Goal: Task Accomplishment & Management: Complete application form

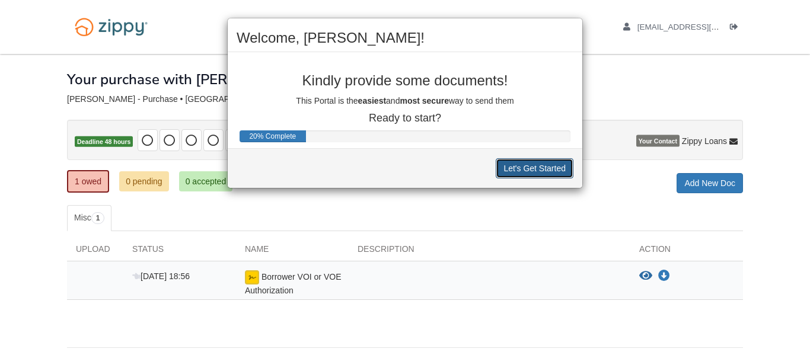
click at [523, 176] on button "Let's Get Started" at bounding box center [535, 168] width 78 height 20
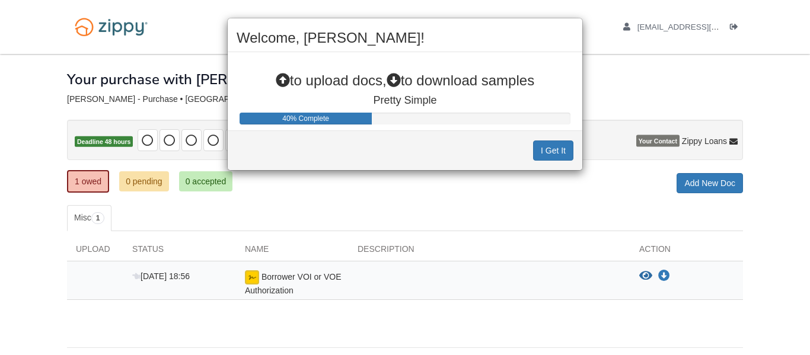
drag, startPoint x: 385, startPoint y: 37, endPoint x: 535, endPoint y: 35, distance: 149.4
click at [535, 35] on h2 "Welcome, [PERSON_NAME]!" at bounding box center [405, 37] width 337 height 15
click at [559, 152] on button "I Get It" at bounding box center [553, 151] width 40 height 20
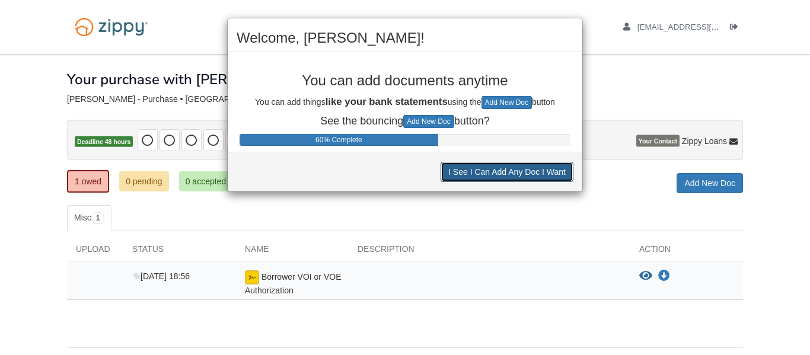
click at [540, 176] on button "I See I Can Add Any Doc I Want" at bounding box center [507, 172] width 133 height 20
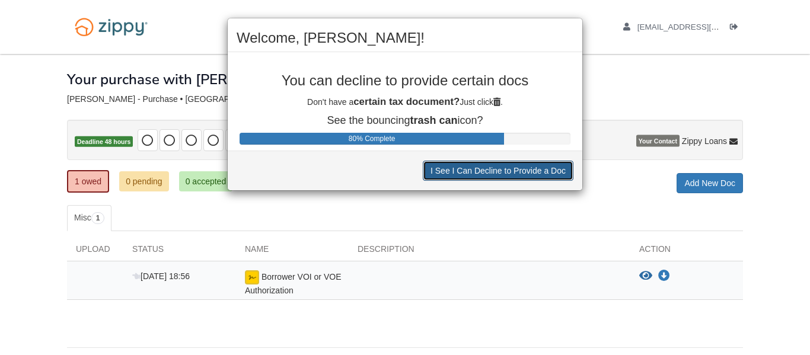
click at [540, 176] on button "I See I Can Decline to Provide a Doc" at bounding box center [498, 171] width 151 height 20
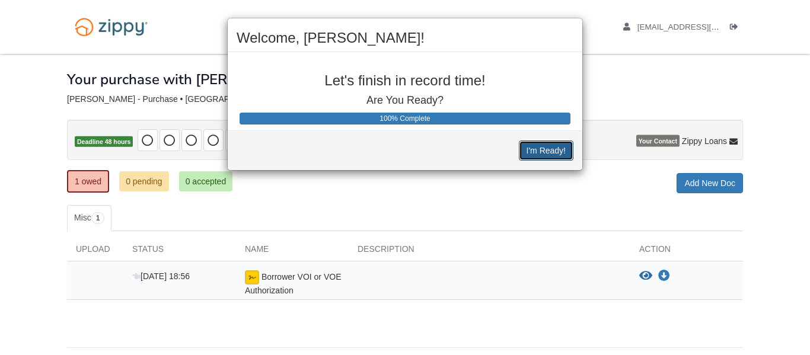
click at [548, 151] on button "I'm Ready!" at bounding box center [546, 151] width 55 height 20
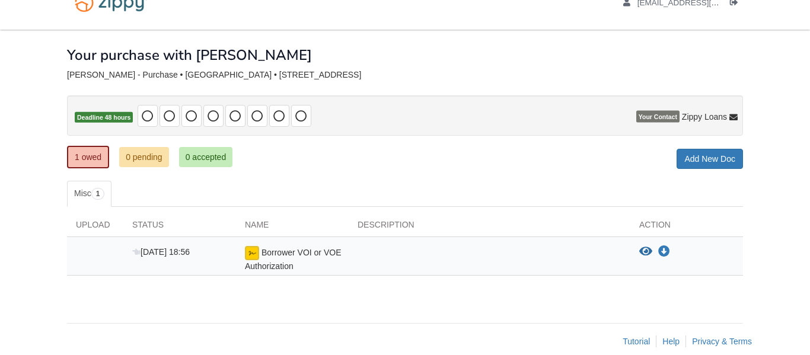
scroll to position [40, 0]
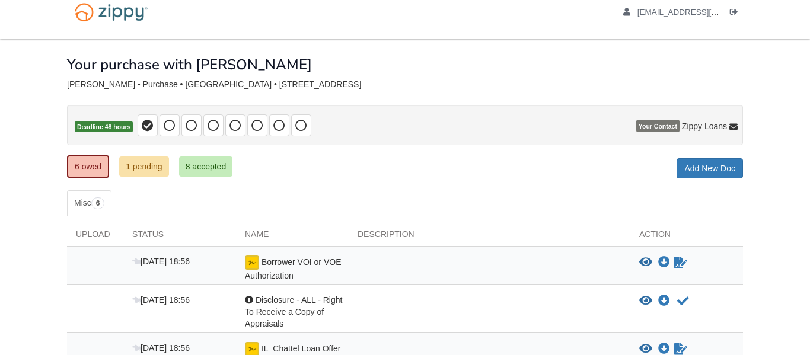
scroll to position [18, 0]
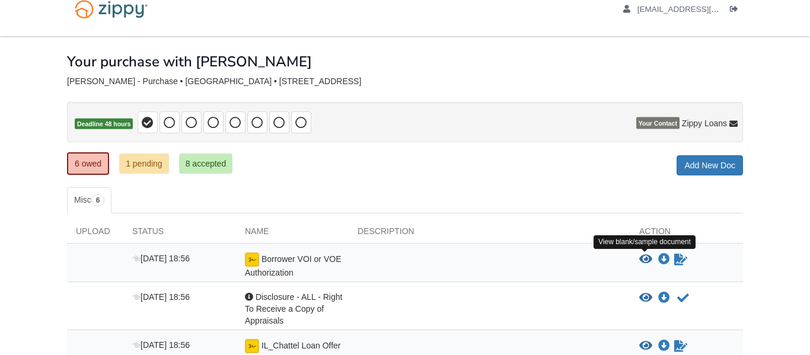
click at [644, 260] on icon "View Borrower VOI or VOE Authorization" at bounding box center [645, 260] width 13 height 12
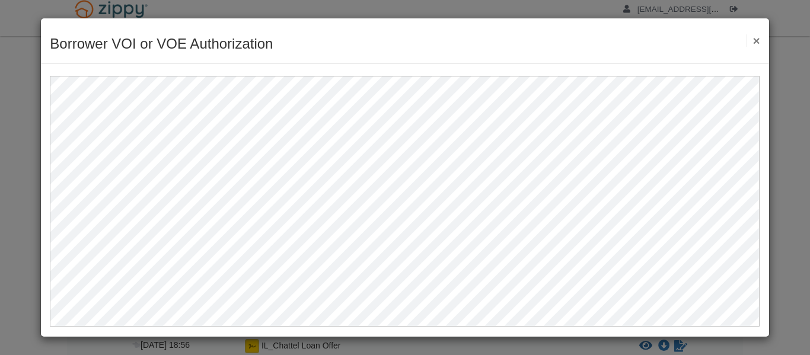
click at [759, 41] on button "×" at bounding box center [753, 40] width 14 height 12
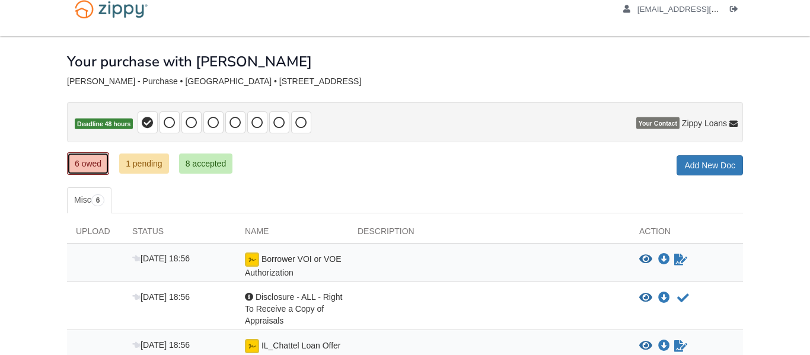
click at [95, 160] on link "6 owed" at bounding box center [88, 163] width 42 height 23
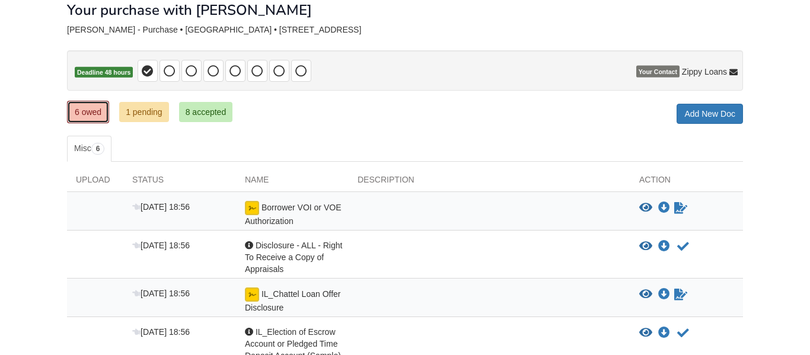
scroll to position [74, 0]
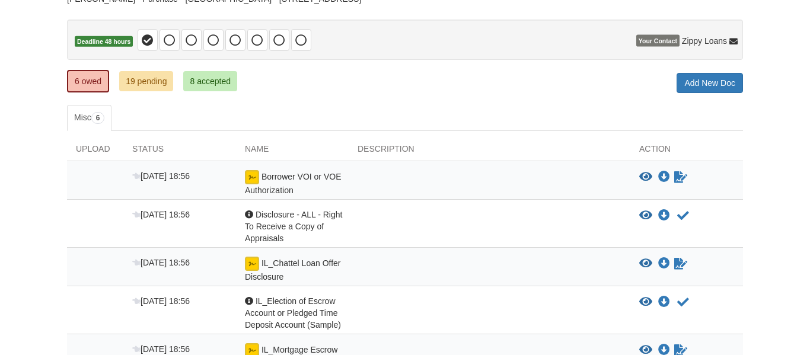
scroll to position [98, 0]
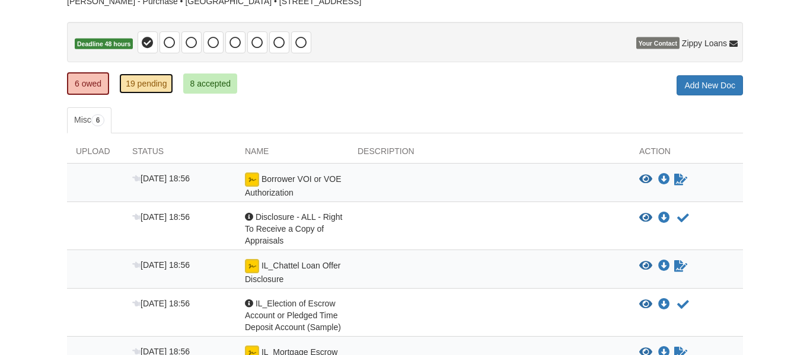
click at [128, 83] on link "19 pending" at bounding box center [146, 84] width 54 height 20
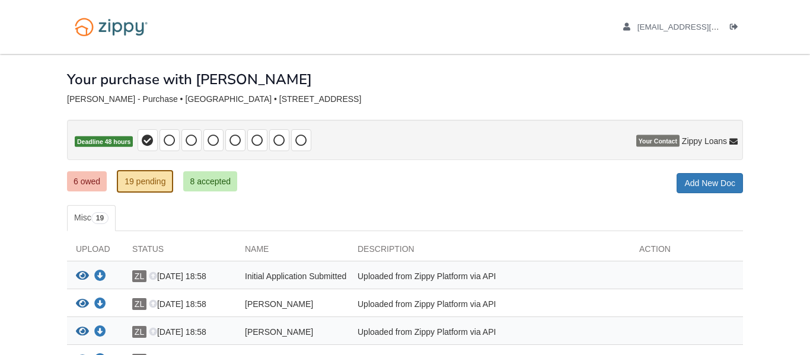
scroll to position [6, 0]
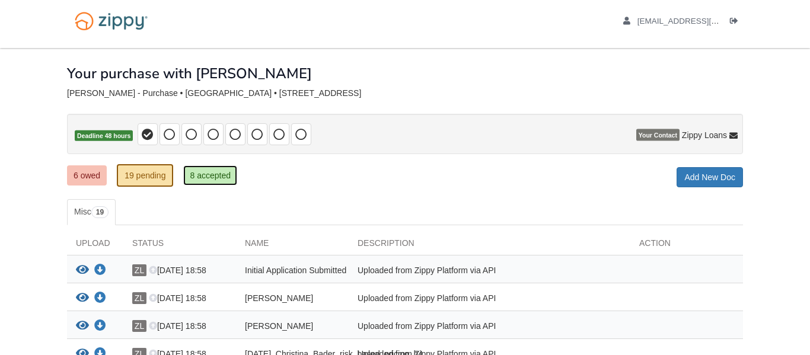
click at [225, 177] on link "8 accepted" at bounding box center [210, 175] width 54 height 20
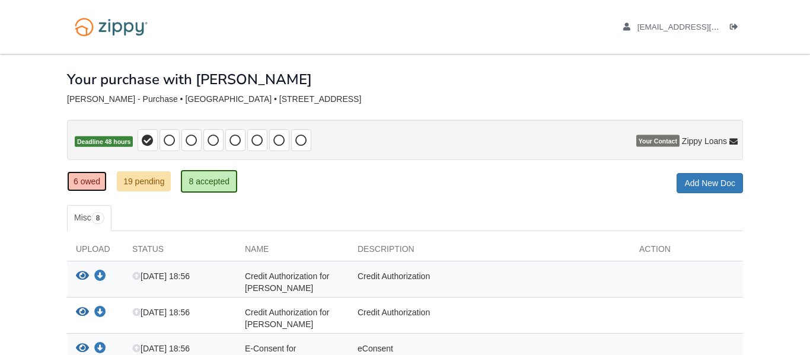
click at [86, 183] on link "6 owed" at bounding box center [87, 181] width 40 height 20
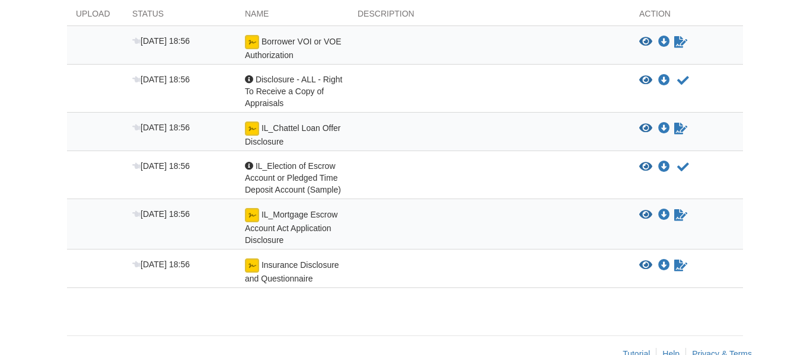
scroll to position [264, 0]
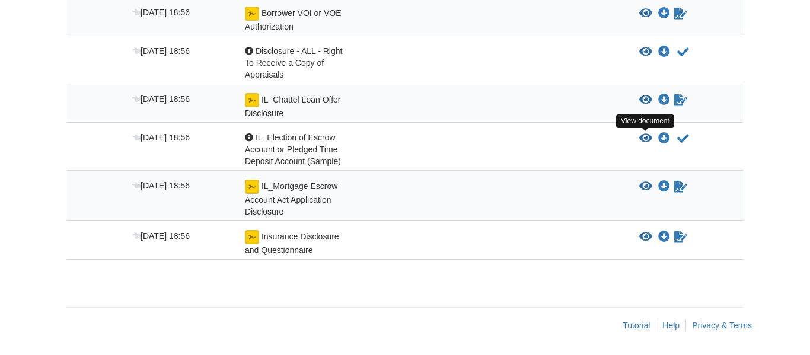
click at [647, 137] on icon "View IL_Election of Escrow Account or Pledged Time Deposit Account (Sample)" at bounding box center [645, 139] width 13 height 12
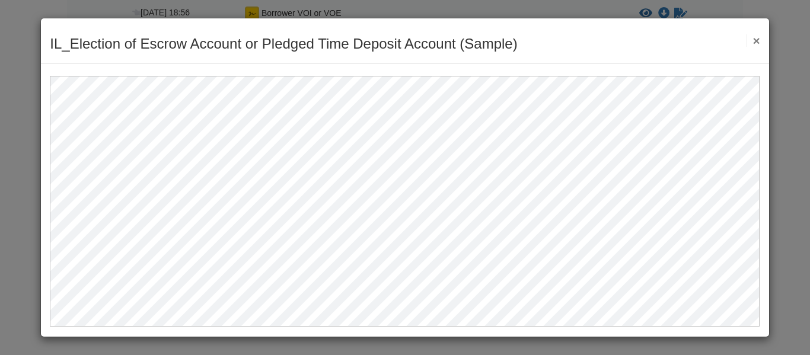
click at [755, 40] on button "×" at bounding box center [753, 40] width 14 height 12
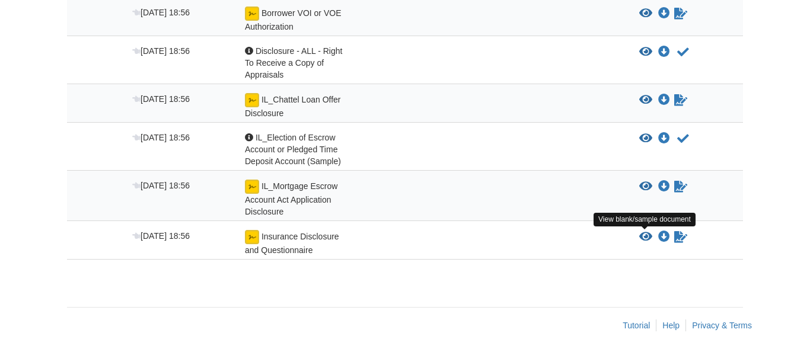
click at [648, 236] on icon "View Insurance Disclosure and Questionnaire" at bounding box center [645, 237] width 13 height 12
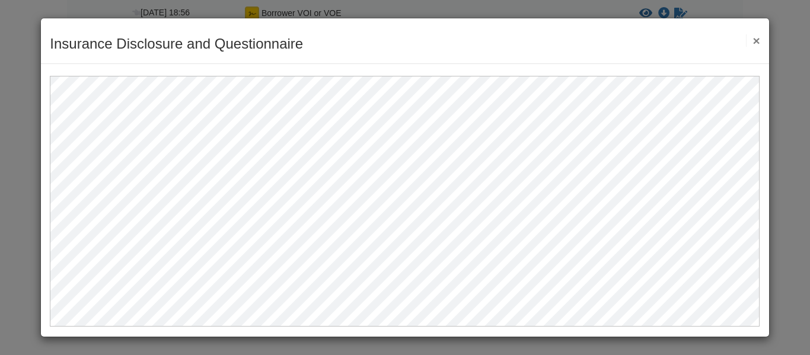
click at [755, 39] on button "×" at bounding box center [753, 40] width 14 height 12
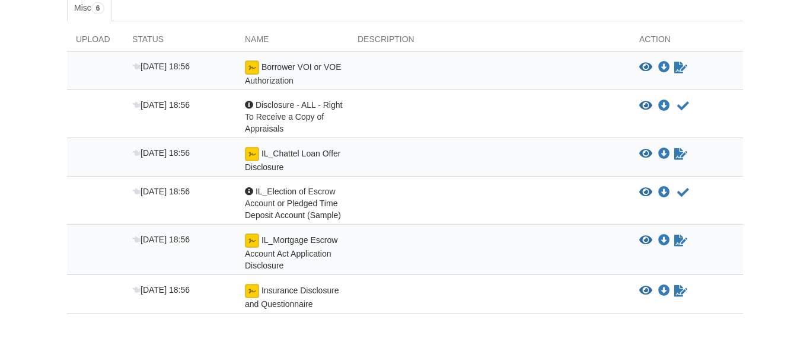
scroll to position [193, 0]
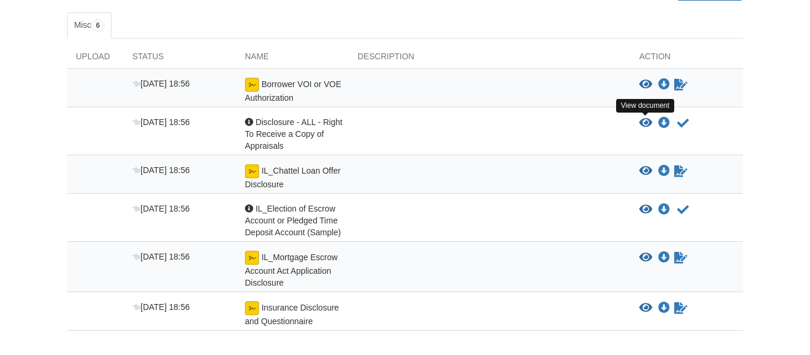
click at [642, 122] on icon "View Disclosure - ALL - Right To Receive a Copy of Appraisals" at bounding box center [645, 123] width 13 height 12
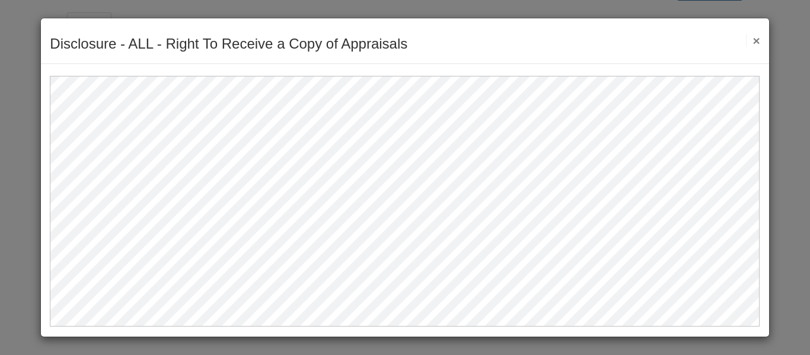
click at [758, 39] on button "×" at bounding box center [753, 40] width 14 height 12
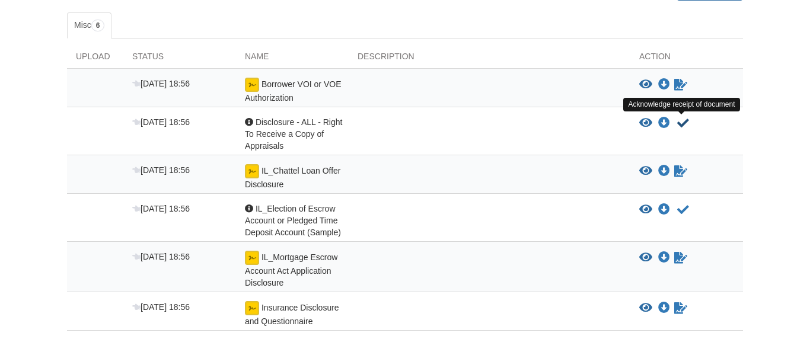
click at [683, 121] on icon "Acknowledge receipt of document" at bounding box center [683, 123] width 12 height 12
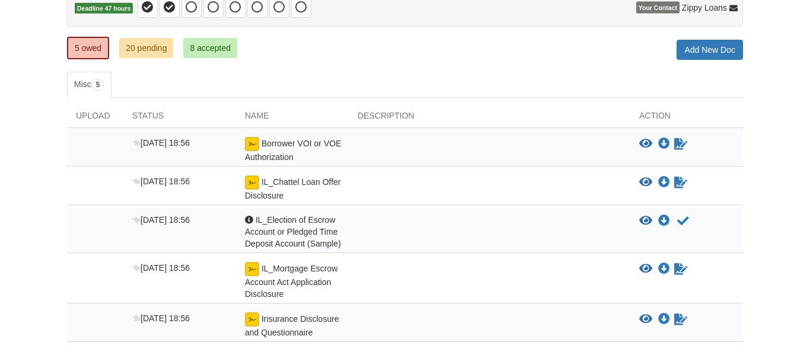
scroll to position [134, 0]
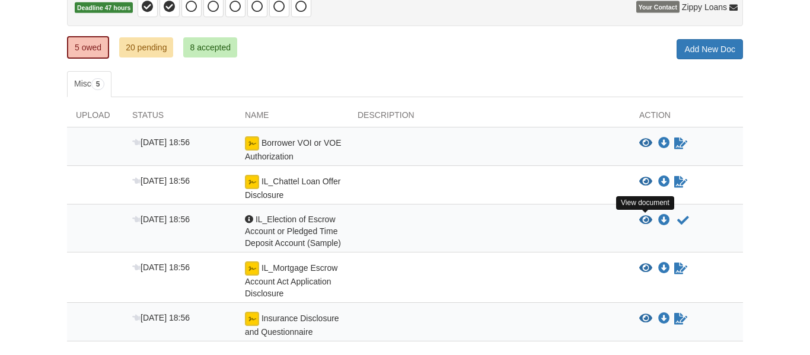
click at [644, 220] on icon "View IL_Election of Escrow Account or Pledged Time Deposit Account (Sample)" at bounding box center [645, 221] width 13 height 12
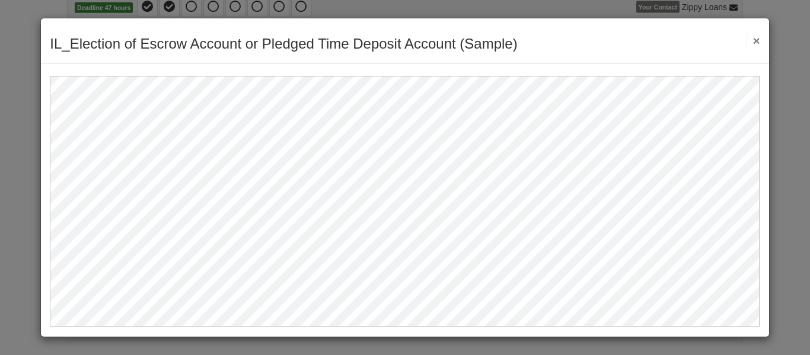
click at [759, 38] on button "×" at bounding box center [753, 40] width 14 height 12
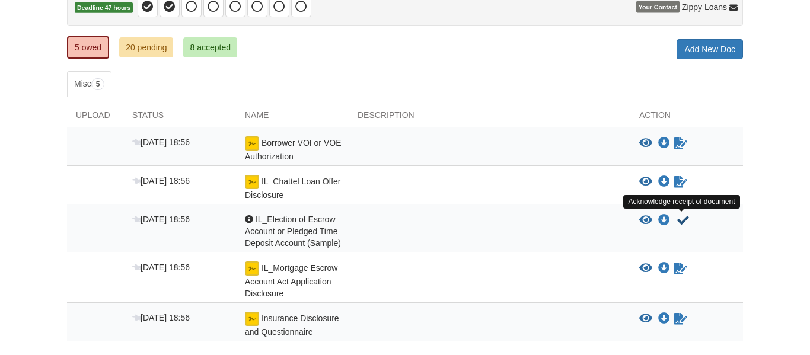
click at [683, 219] on icon "Acknowledge receipt of document" at bounding box center [683, 221] width 12 height 12
click at [683, 222] on icon "Acknowledge receipt of document" at bounding box center [683, 221] width 12 height 12
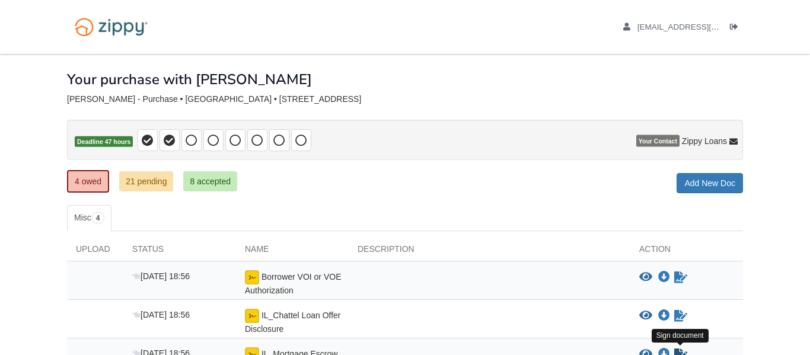
scroll to position [148, 0]
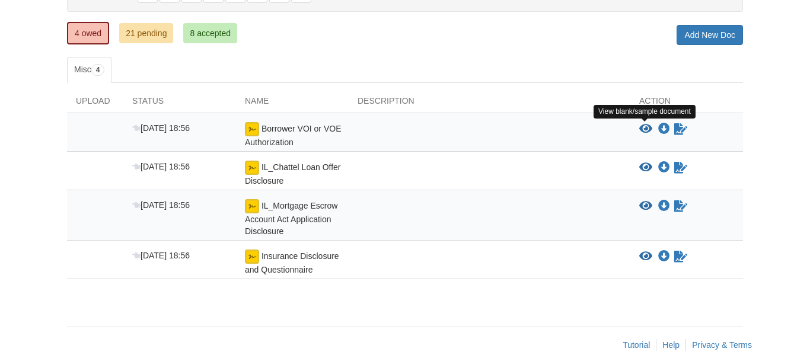
click at [643, 128] on icon "View Borrower VOI or VOE Authorization" at bounding box center [645, 129] width 13 height 12
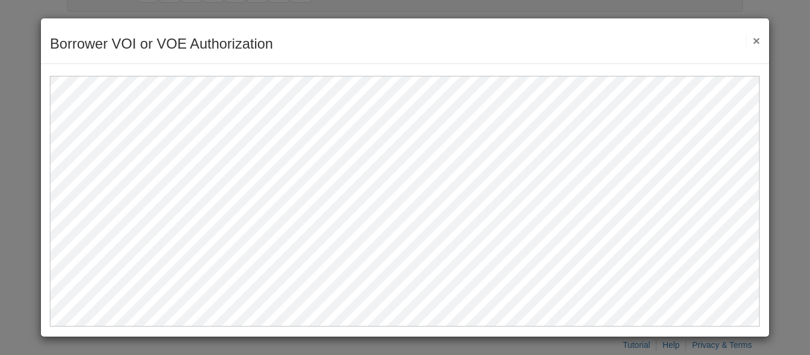
click at [758, 41] on button "×" at bounding box center [753, 40] width 14 height 12
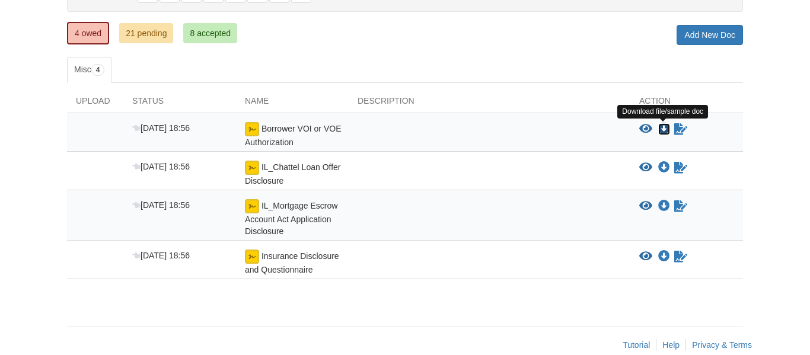
click at [663, 129] on icon "Download Borrower VOI or VOE Authorization" at bounding box center [664, 129] width 12 height 12
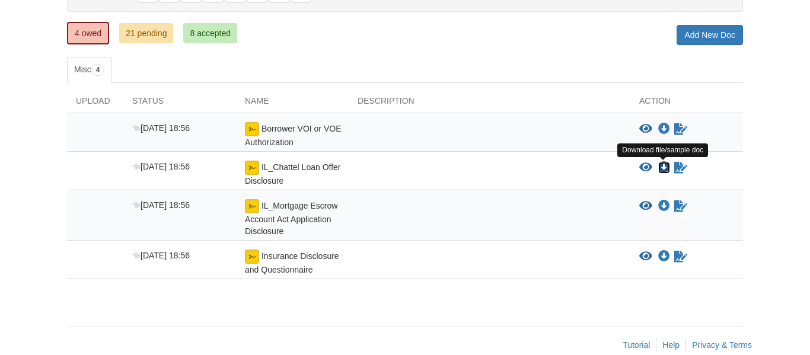
click at [665, 166] on icon "Download IL_Chattel Loan Offer Disclosure" at bounding box center [664, 168] width 12 height 12
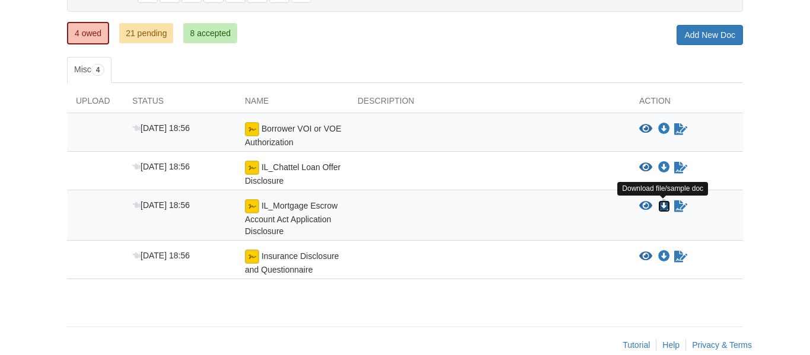
click at [662, 202] on icon "Download IL_Mortgage Escrow Account Act Application Disclosure" at bounding box center [664, 206] width 12 height 12
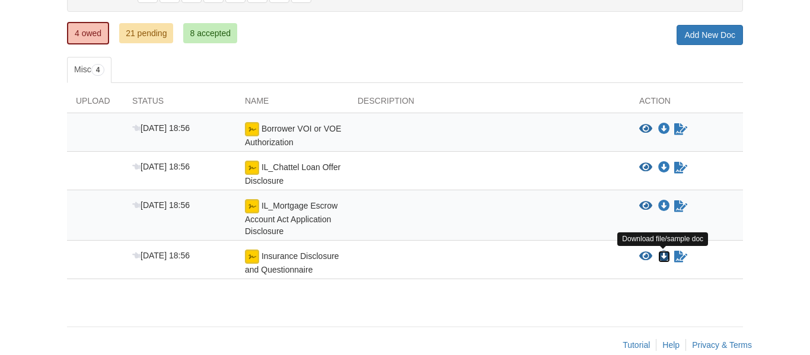
click at [664, 252] on icon "Download Insurance Disclosure and Questionnaire" at bounding box center [664, 257] width 12 height 12
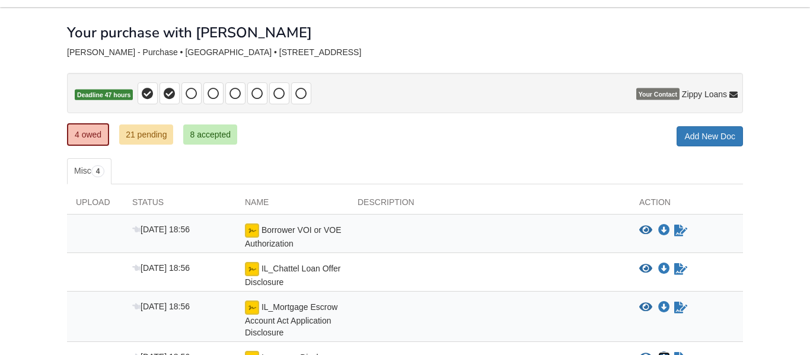
scroll to position [53, 0]
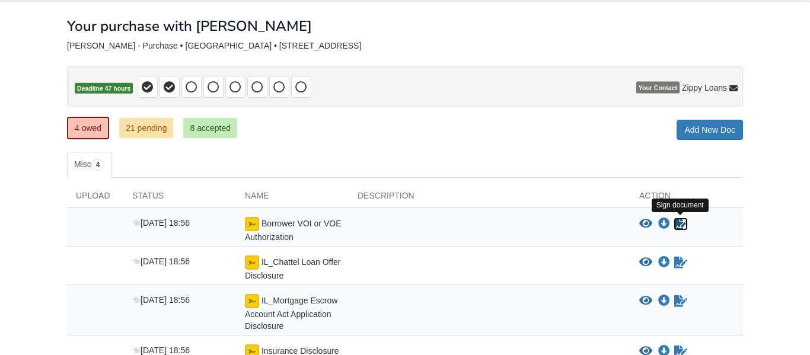
click at [679, 226] on icon "Sign Form" at bounding box center [680, 224] width 13 height 12
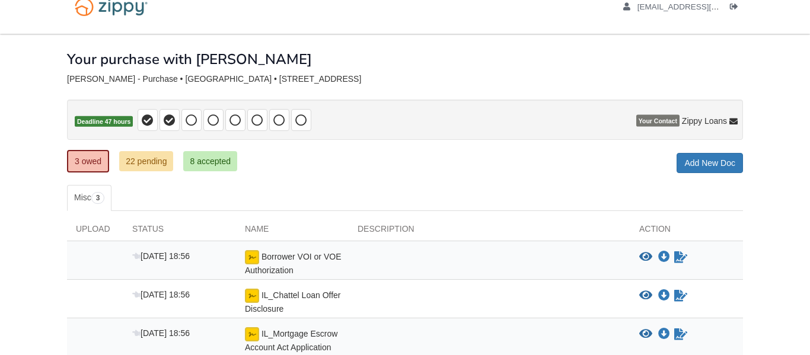
scroll to position [129, 0]
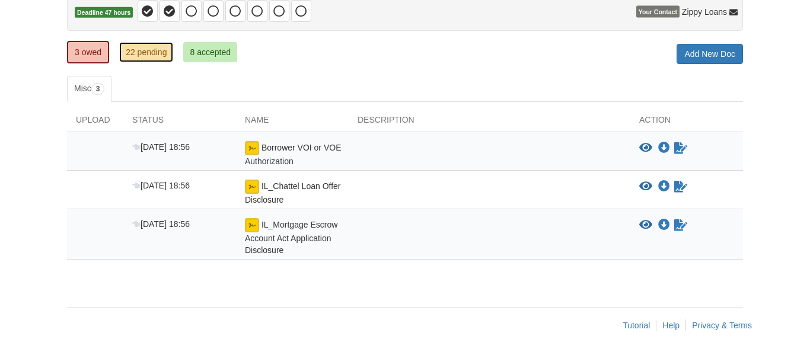
click at [141, 51] on link "22 pending" at bounding box center [146, 52] width 54 height 20
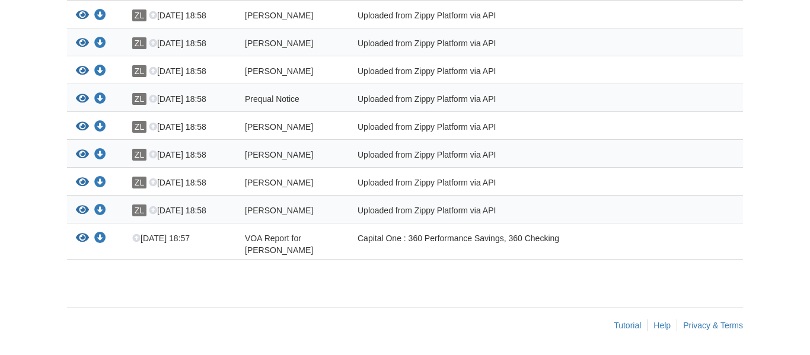
scroll to position [33, 0]
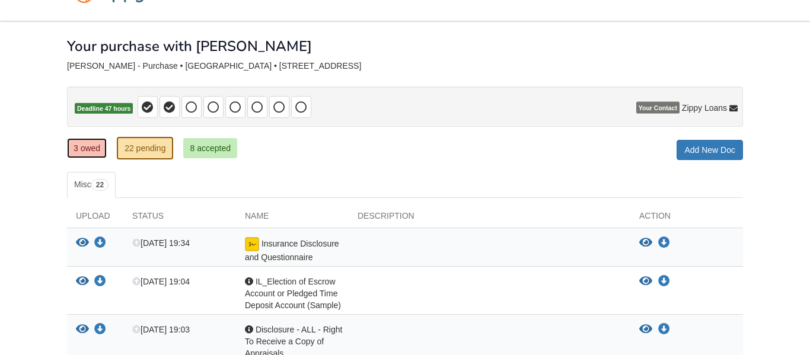
click at [85, 147] on link "3 owed" at bounding box center [87, 148] width 40 height 20
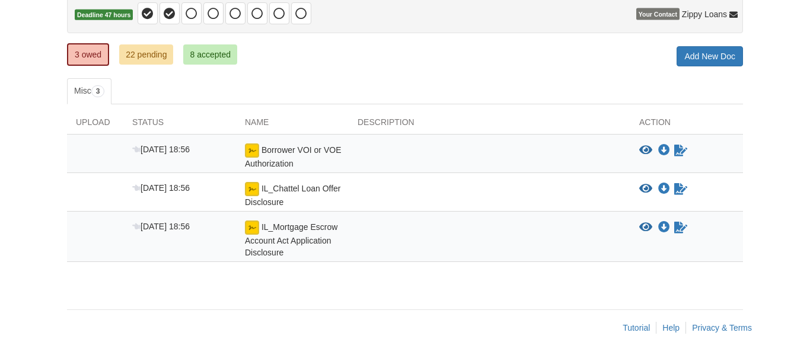
scroll to position [129, 0]
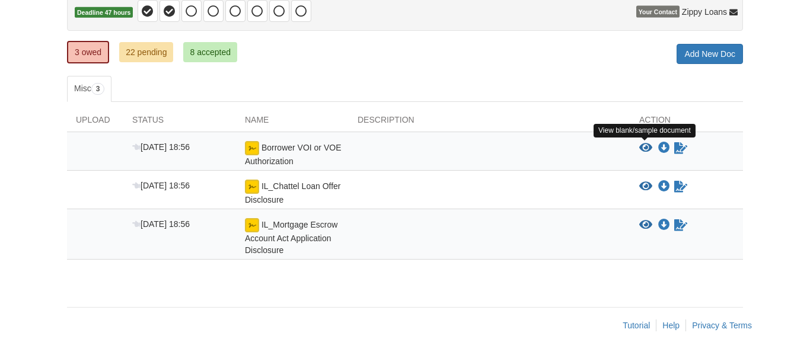
click at [643, 150] on icon "View Borrower VOI or VOE Authorization" at bounding box center [645, 148] width 13 height 12
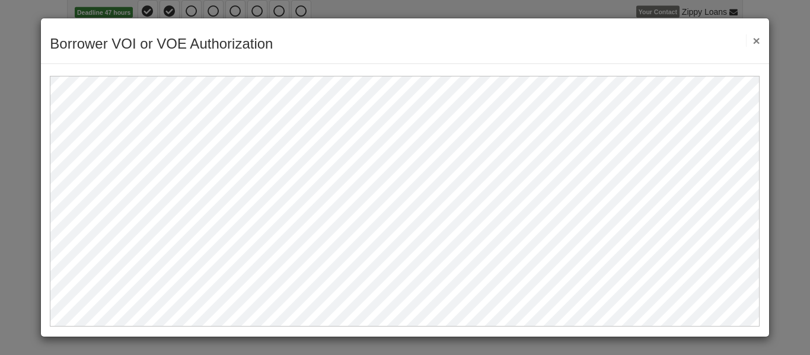
click at [755, 40] on button "×" at bounding box center [753, 40] width 14 height 12
